Goal: Navigation & Orientation: Find specific page/section

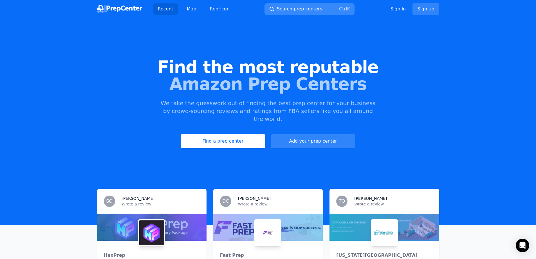
click at [310, 8] on span "Search prep centers" at bounding box center [299, 9] width 45 height 7
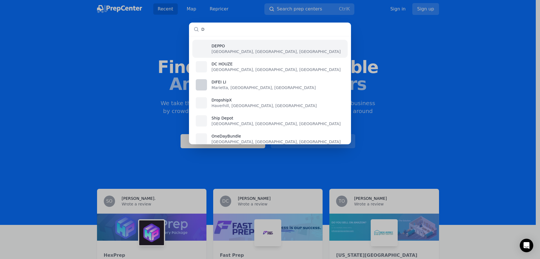
type input "DE"
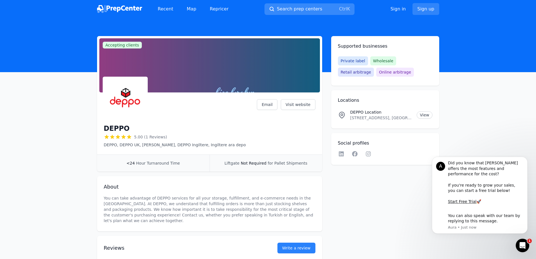
click at [301, 10] on span "Search prep centers" at bounding box center [299, 9] width 45 height 7
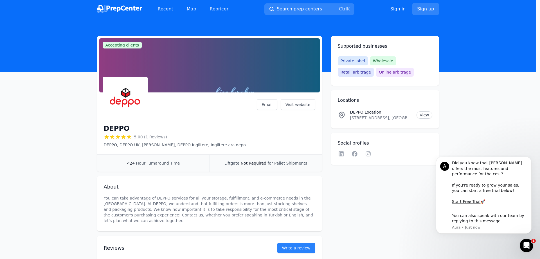
click at [263, 104] on div at bounding box center [270, 129] width 540 height 259
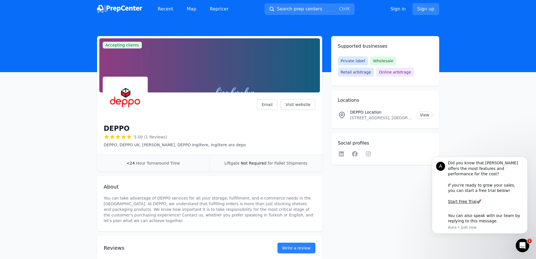
click at [126, 7] on img at bounding box center [119, 9] width 45 height 8
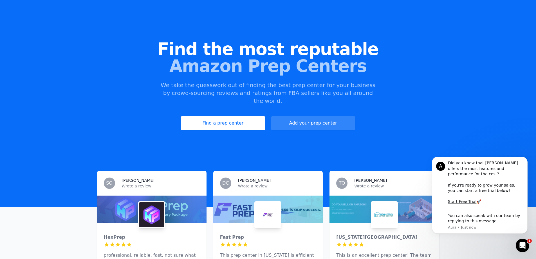
scroll to position [28, 0]
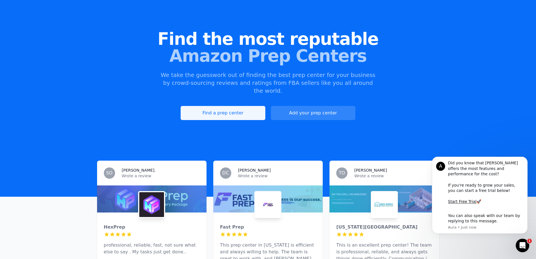
click at [222, 106] on link "Find a prep center" at bounding box center [223, 113] width 84 height 14
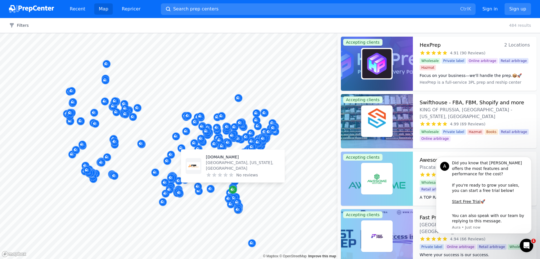
click at [234, 188] on icon "Map marker" at bounding box center [233, 190] width 5 height 4
click at [231, 187] on icon "Map marker" at bounding box center [233, 190] width 5 height 6
click at [226, 160] on p "[DOMAIN_NAME]" at bounding box center [243, 157] width 74 height 6
